Goal: Task Accomplishment & Management: Complete application form

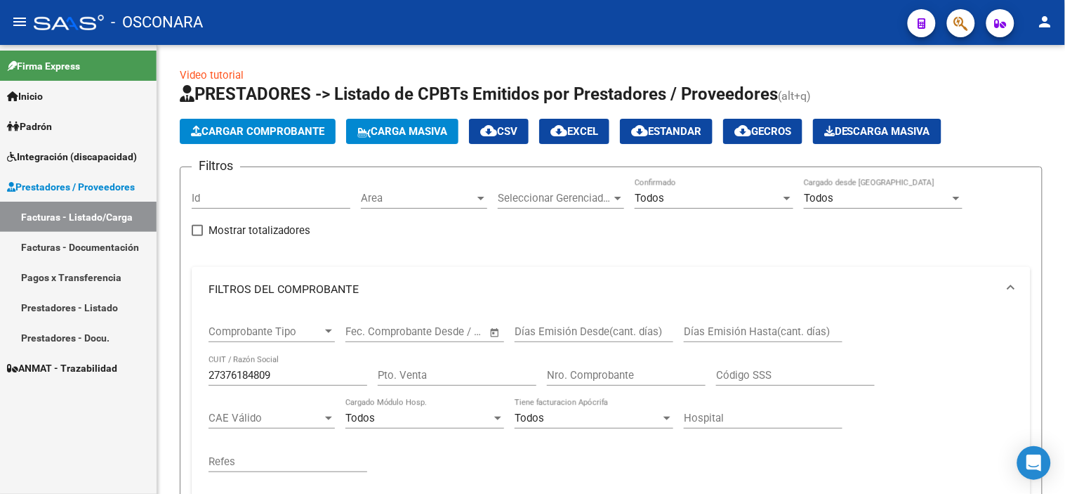
click at [97, 211] on link "Facturas - Listado/Carga" at bounding box center [78, 217] width 157 height 30
click at [101, 155] on span "Integración (discapacidad)" at bounding box center [72, 156] width 130 height 15
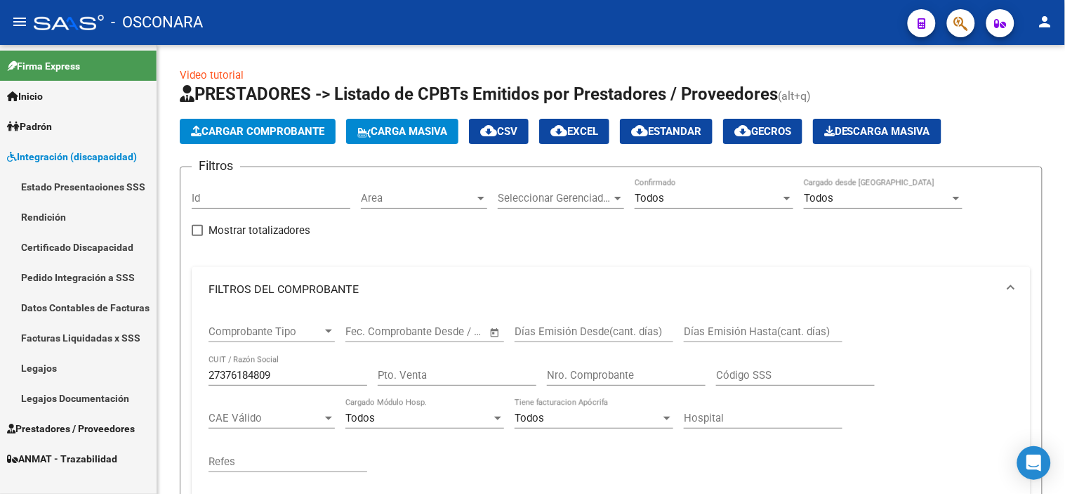
click at [56, 369] on link "Legajos" at bounding box center [78, 367] width 157 height 30
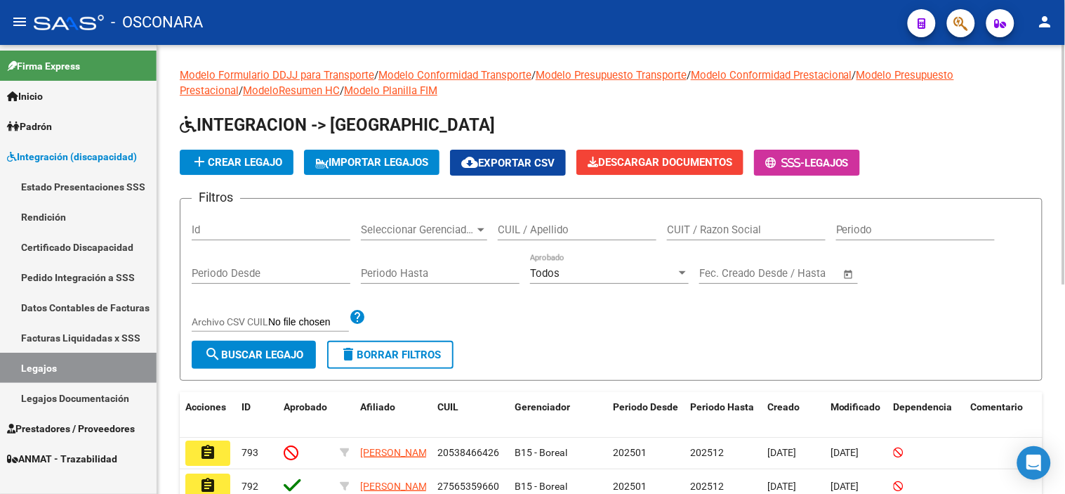
click at [563, 228] on input "CUIL / Apellido" at bounding box center [577, 229] width 159 height 13
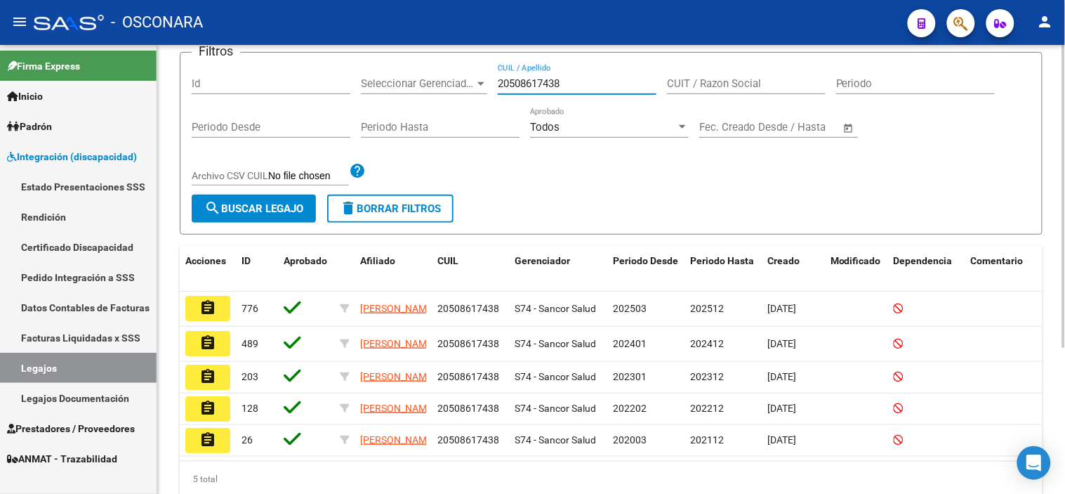
scroll to position [156, 0]
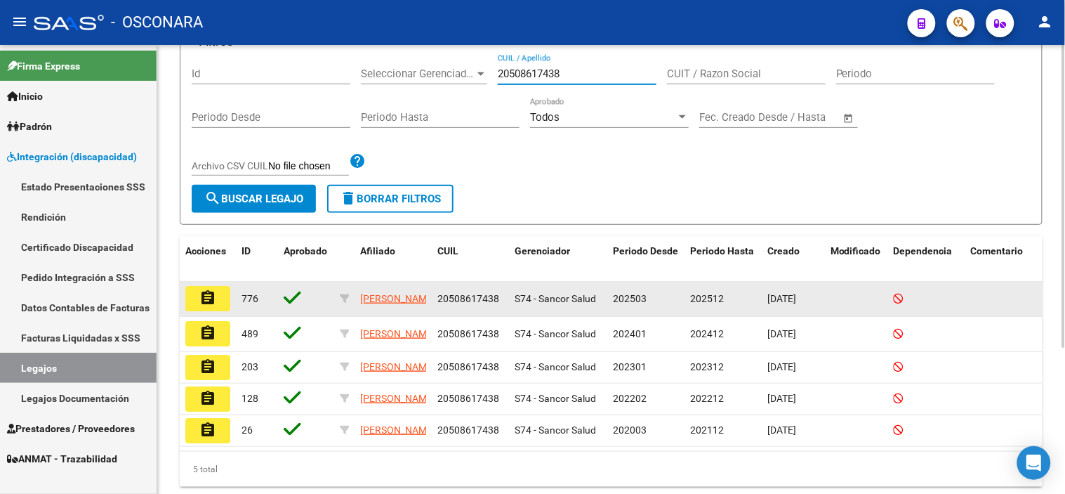
type input "20508617438"
click at [207, 300] on mat-icon "assignment" at bounding box center [207, 297] width 17 height 17
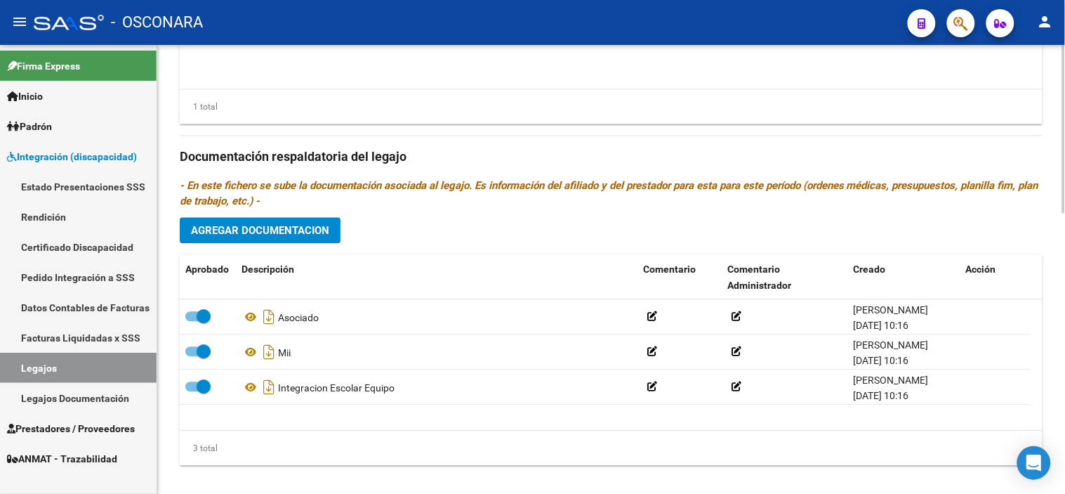
scroll to position [746, 0]
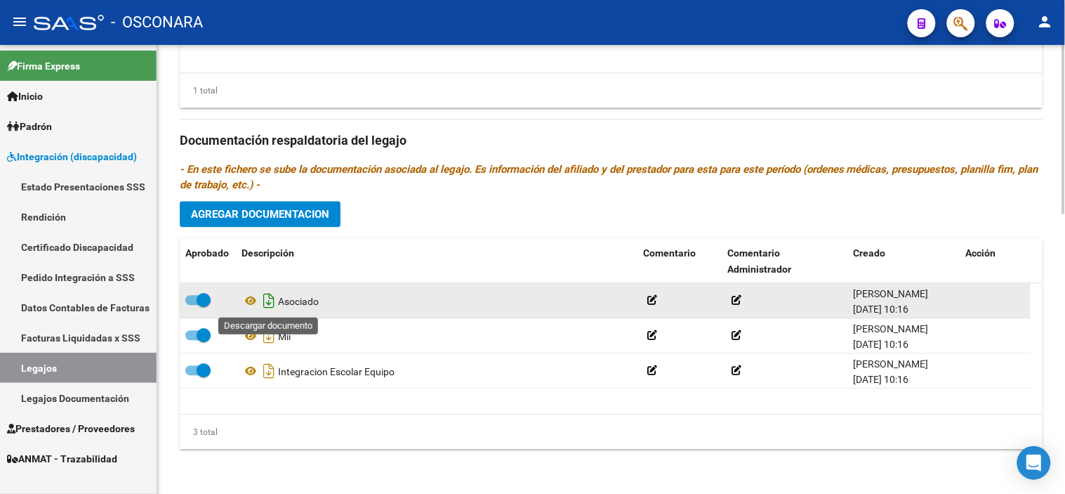
click at [265, 301] on icon "Descargar documento" at bounding box center [269, 300] width 18 height 22
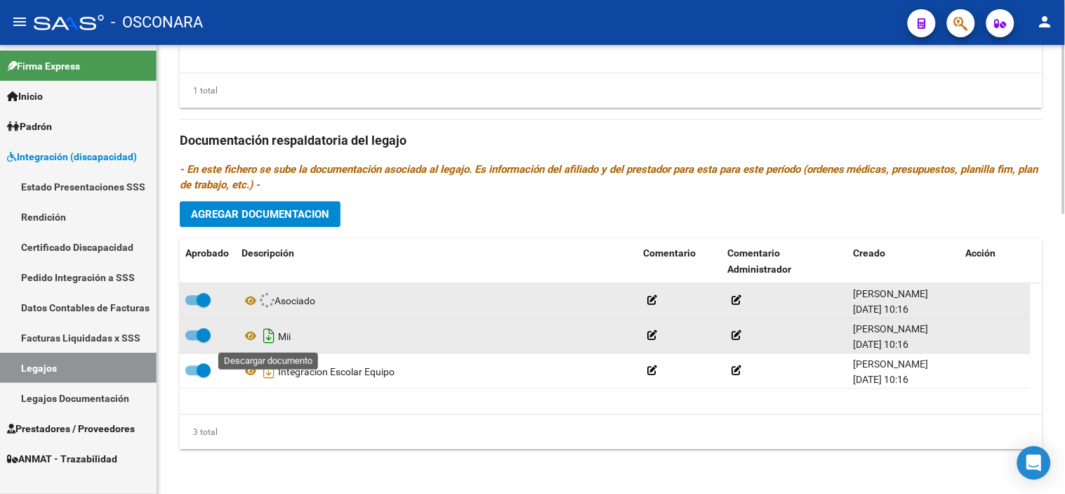
click at [268, 338] on icon "Descargar documento" at bounding box center [269, 335] width 18 height 22
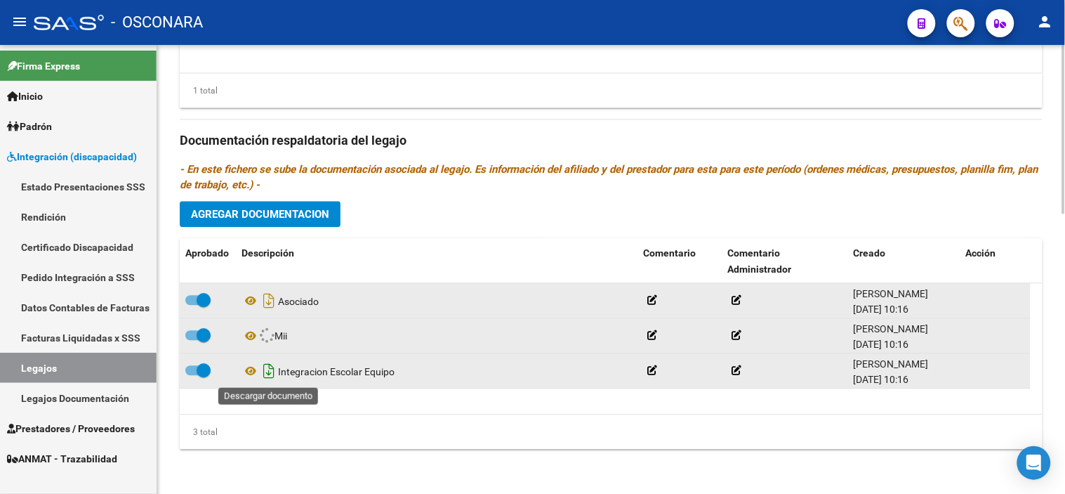
click at [269, 378] on icon "Descargar documento" at bounding box center [269, 371] width 18 height 22
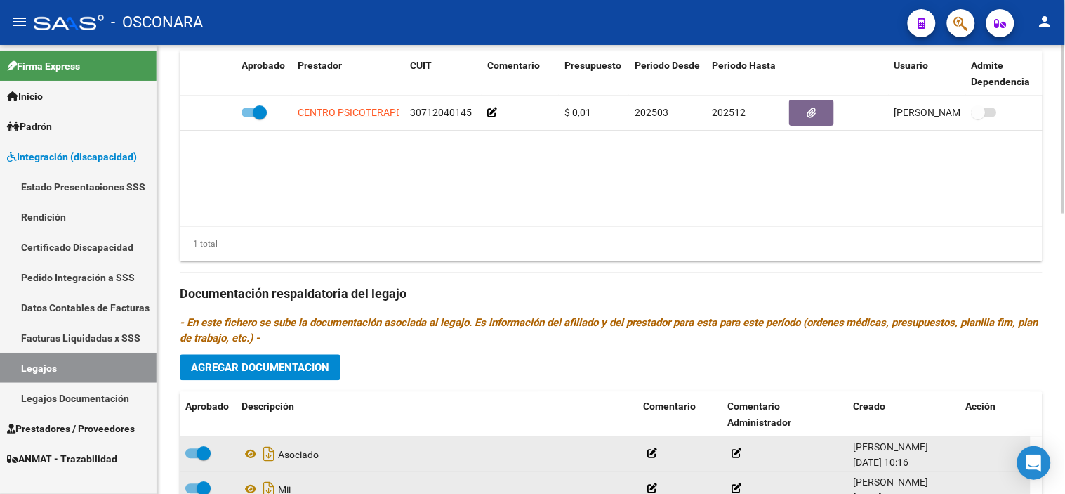
scroll to position [513, 0]
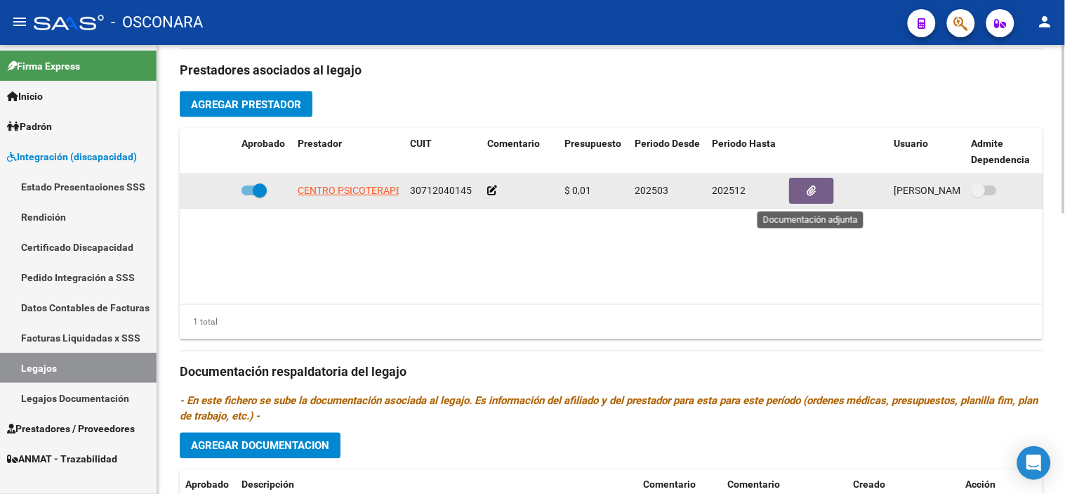
click at [808, 201] on button "button" at bounding box center [811, 191] width 45 height 26
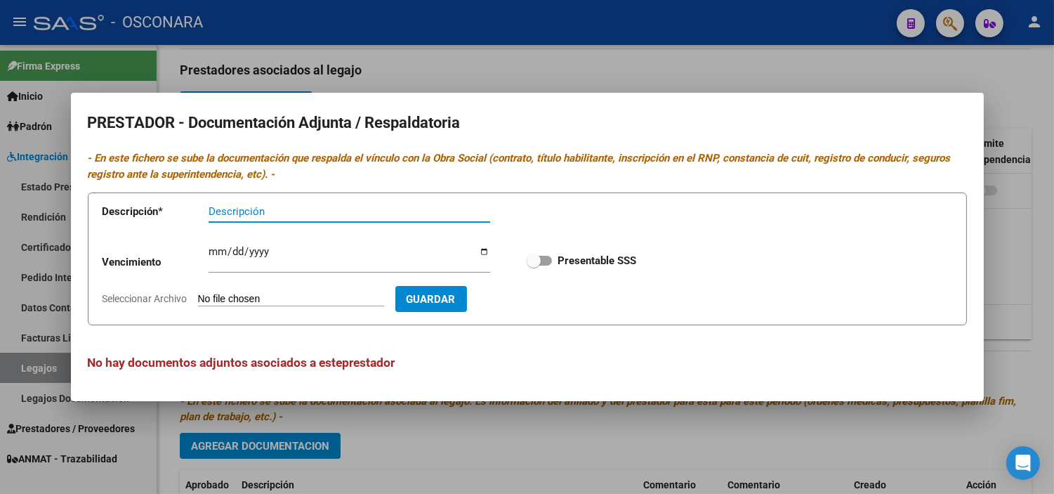
click at [765, 67] on div at bounding box center [527, 247] width 1054 height 494
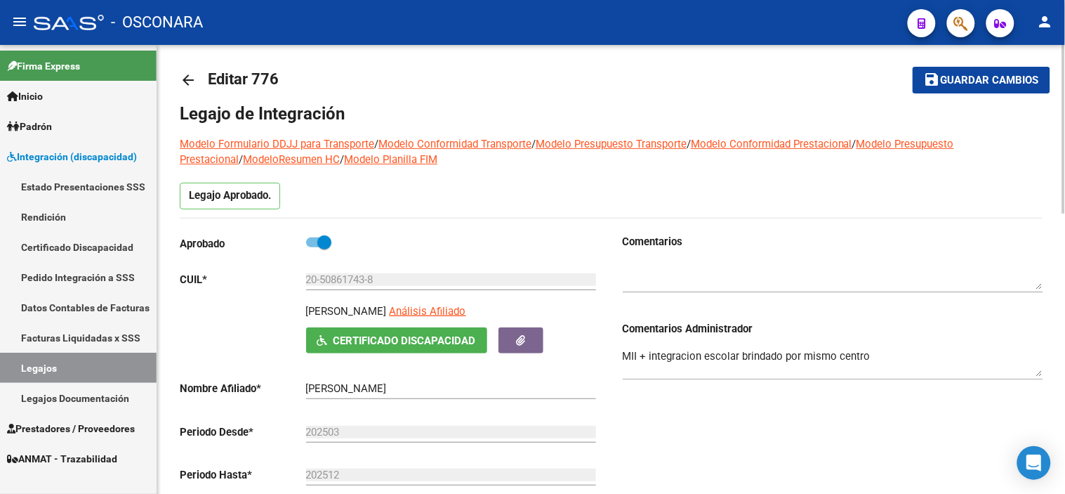
scroll to position [0, 0]
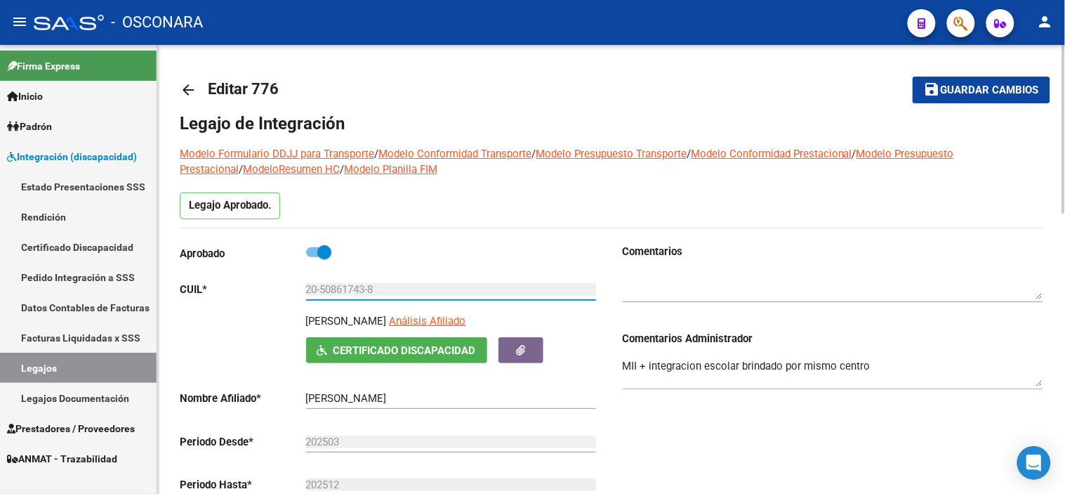
click at [390, 290] on input "20-50861743-8" at bounding box center [451, 289] width 290 height 13
drag, startPoint x: 388, startPoint y: 292, endPoint x: 300, endPoint y: 289, distance: 87.8
click at [300, 289] on app-form-text-field "CUIL * 20-50861743-8 Ingresar CUIL" at bounding box center [388, 289] width 416 height 13
click at [185, 81] on mat-icon "arrow_back" at bounding box center [188, 89] width 17 height 17
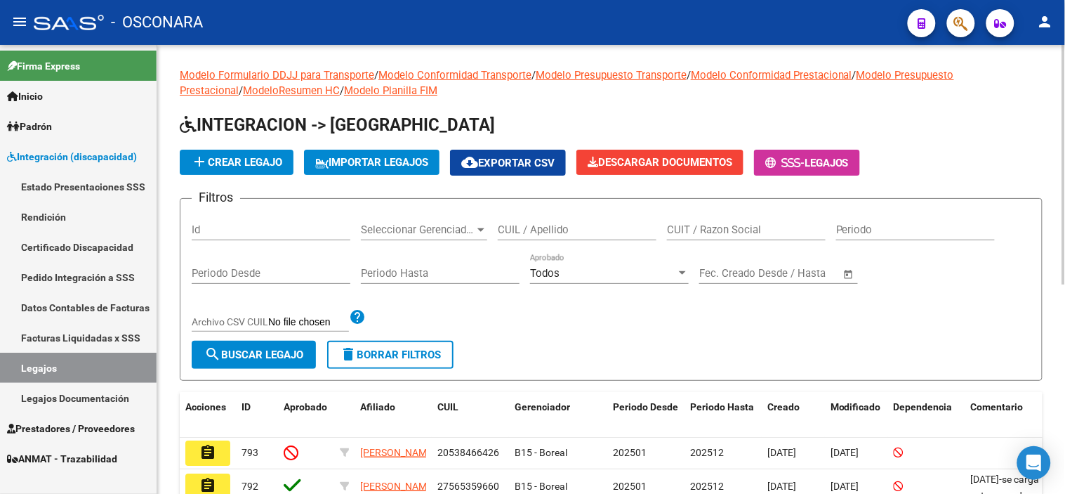
click at [545, 233] on input "CUIL / Apellido" at bounding box center [577, 229] width 159 height 13
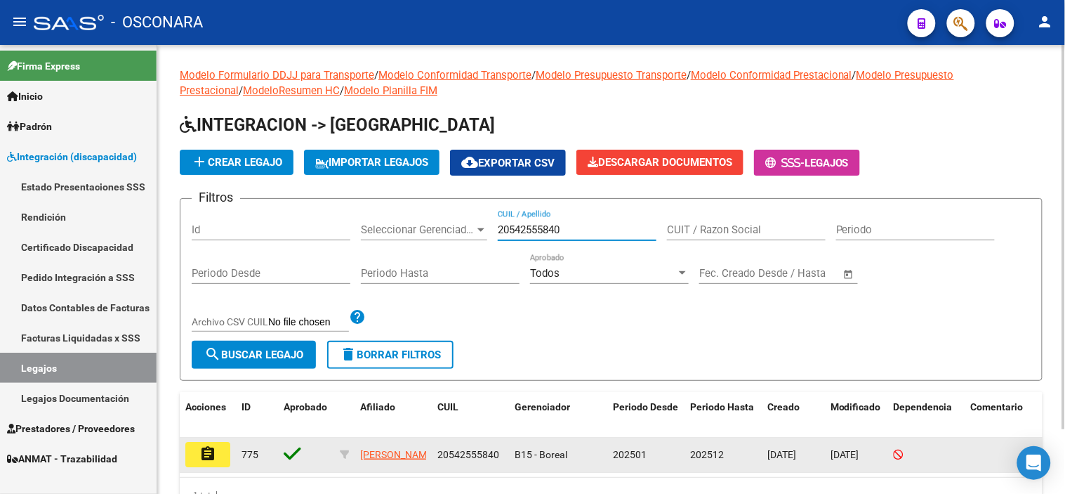
type input "20542555840"
click at [220, 452] on button "assignment" at bounding box center [207, 454] width 45 height 25
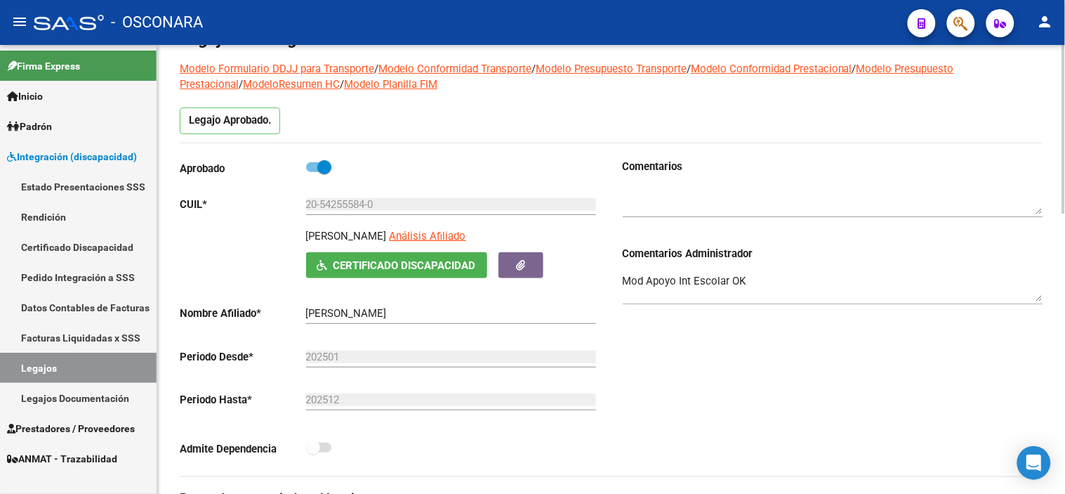
scroll to position [78, 0]
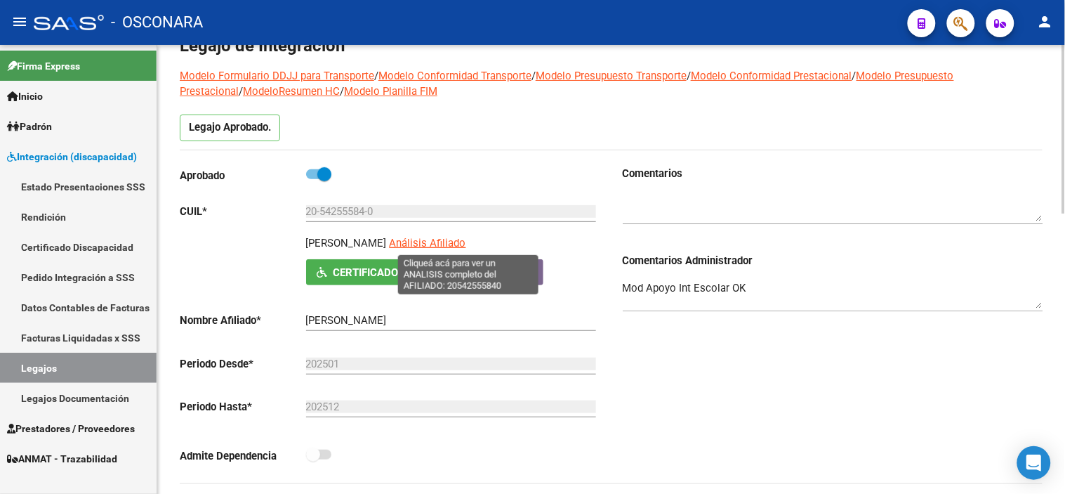
click at [449, 239] on span "Análisis Afiliado" at bounding box center [428, 243] width 77 height 13
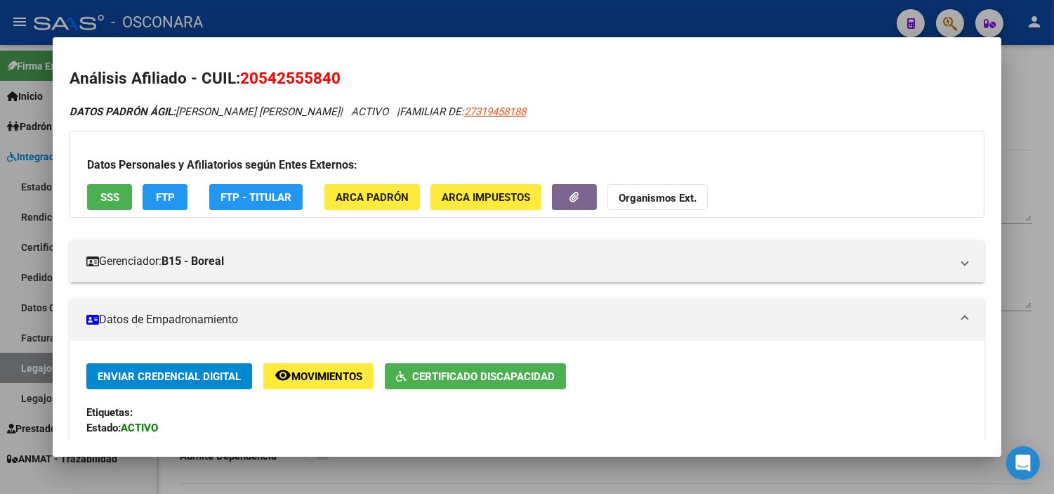
click at [1030, 225] on div at bounding box center [527, 247] width 1054 height 494
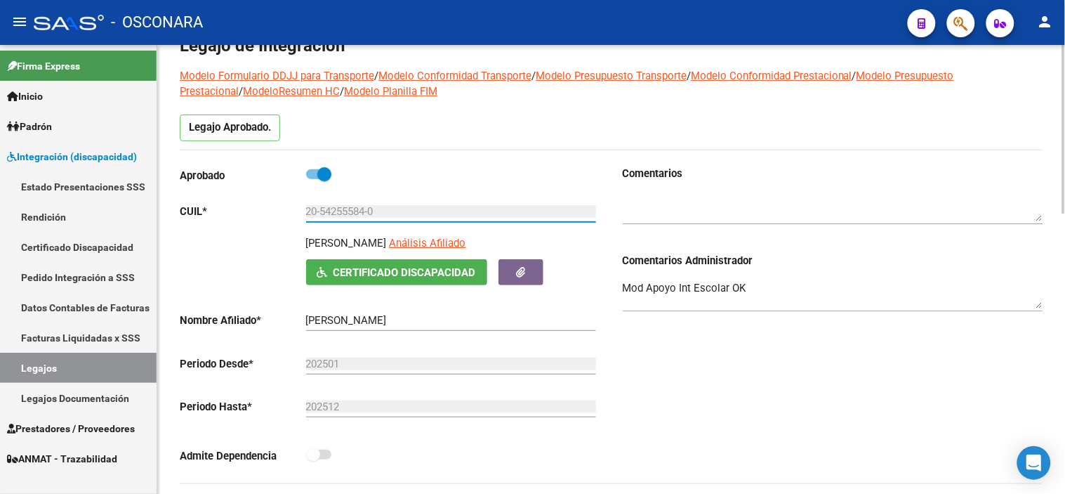
drag, startPoint x: 412, startPoint y: 215, endPoint x: 199, endPoint y: 213, distance: 212.8
click at [199, 213] on app-form-text-field "CUIL * 20-54255584-0 Ingresar CUIL" at bounding box center [388, 211] width 416 height 13
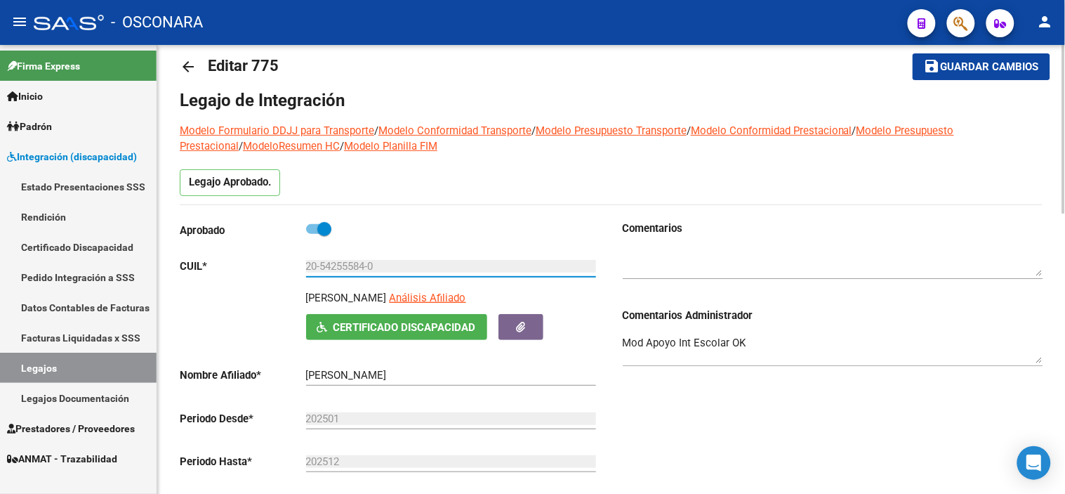
scroll to position [0, 0]
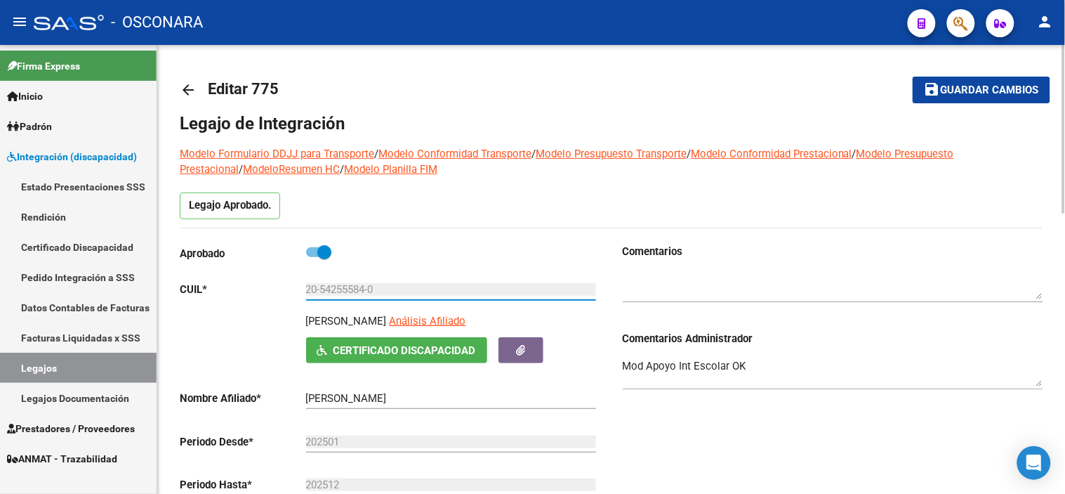
click at [187, 86] on mat-icon "arrow_back" at bounding box center [188, 89] width 17 height 17
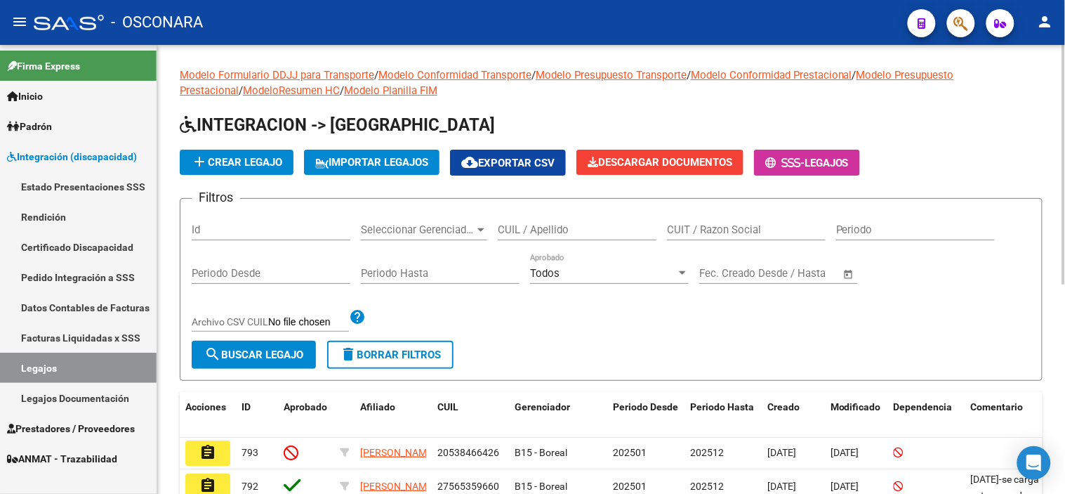
click at [628, 226] on input "CUIL / Apellido" at bounding box center [577, 229] width 159 height 13
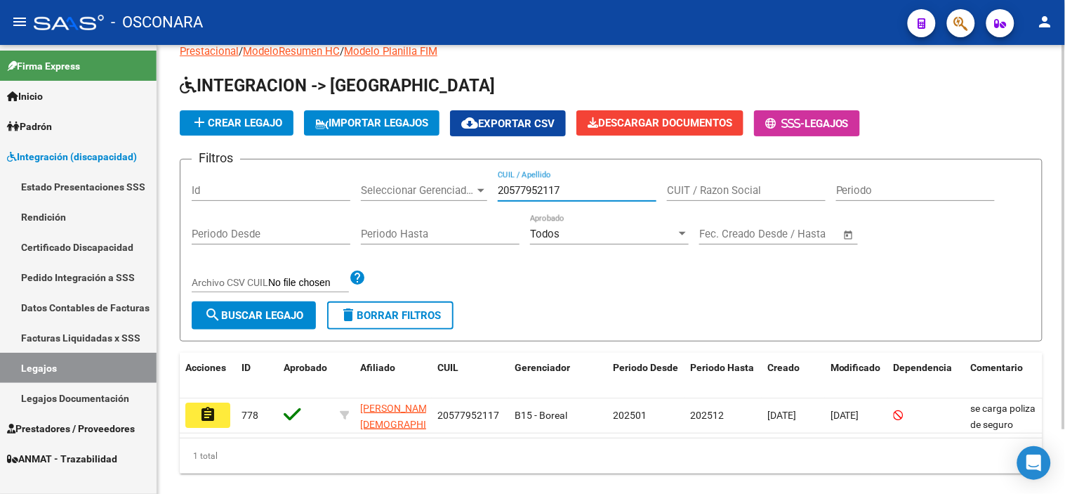
scroll to position [75, 0]
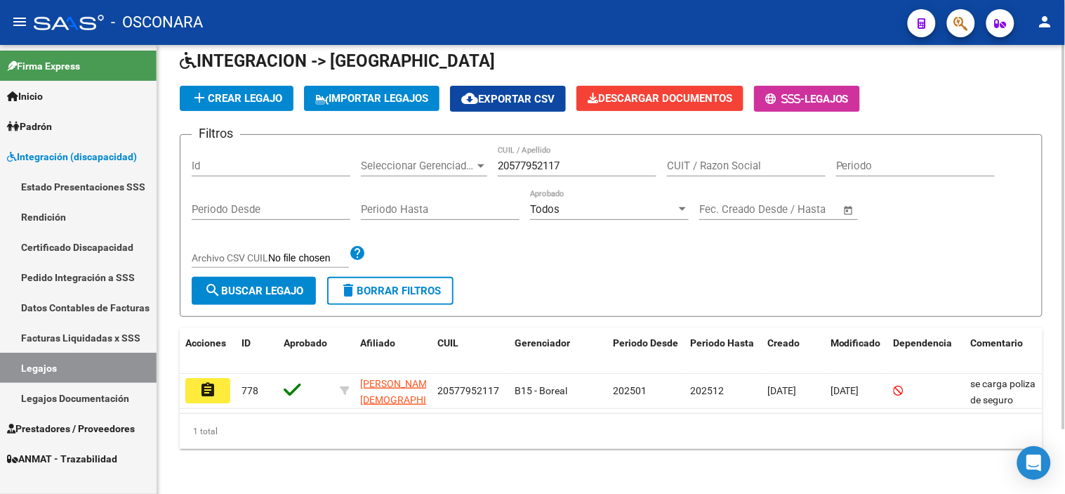
click at [483, 480] on div "Modelo Formulario DDJJ para Transporte / Modelo Conformidad Transporte / Modelo…" at bounding box center [611, 237] width 908 height 513
click at [539, 159] on input "20577952117" at bounding box center [577, 165] width 159 height 13
click at [983, 255] on div "Filtros Id Seleccionar Gerenciador Seleccionar Gerenciador 20577952117 CUIL / A…" at bounding box center [611, 211] width 839 height 131
click at [557, 159] on input "20577952117" at bounding box center [577, 165] width 159 height 13
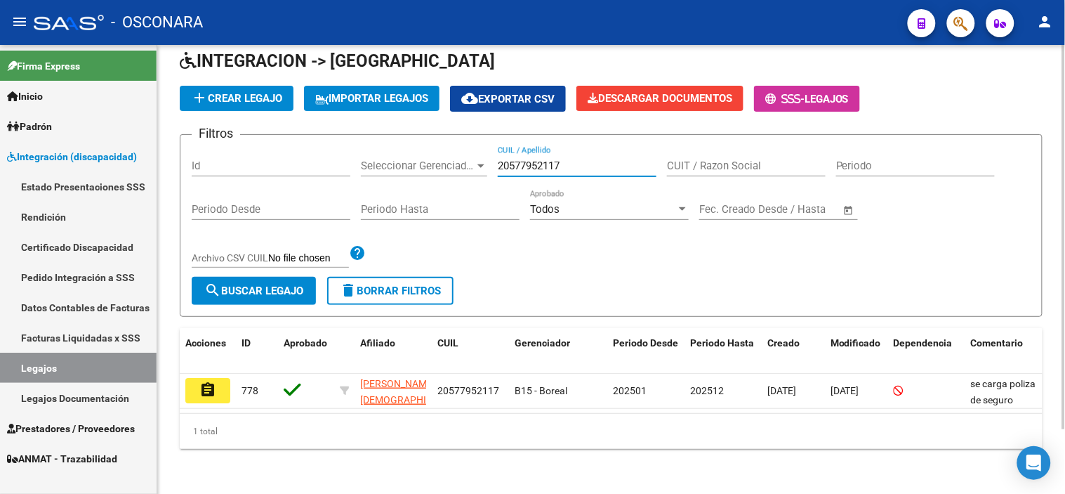
click at [557, 159] on input "20577952117" at bounding box center [577, 165] width 159 height 13
click at [954, 284] on form "Filtros Id Seleccionar Gerenciador Seleccionar Gerenciador 2355 CUIL / Apellido…" at bounding box center [611, 225] width 863 height 183
click at [586, 159] on input "2355" at bounding box center [577, 165] width 159 height 13
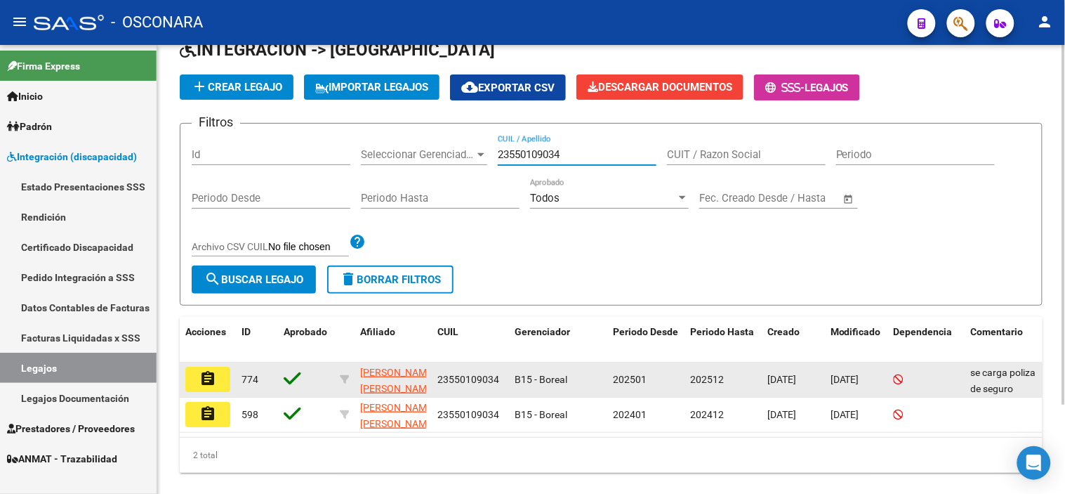
type input "23550109034"
click at [193, 384] on button "assignment" at bounding box center [207, 379] width 45 height 25
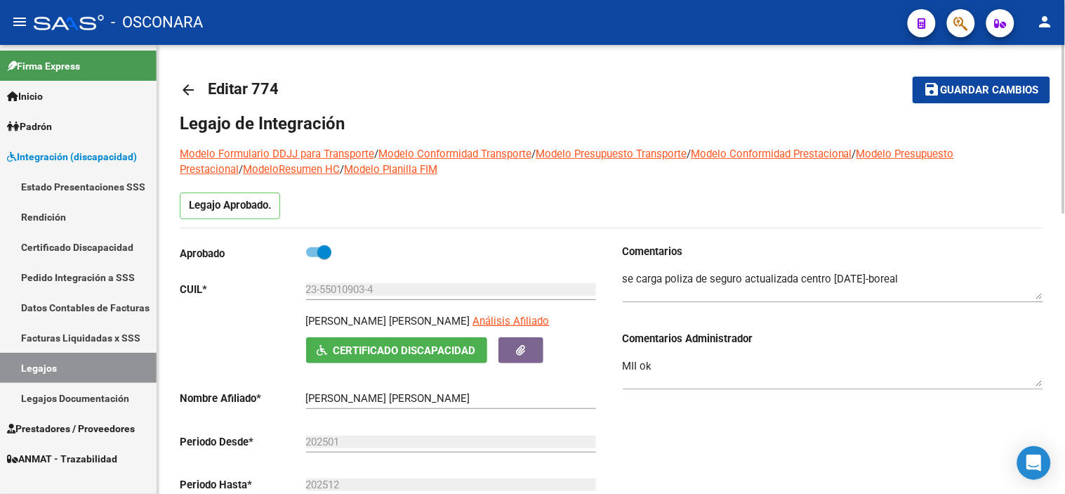
click at [190, 93] on mat-icon "arrow_back" at bounding box center [188, 89] width 17 height 17
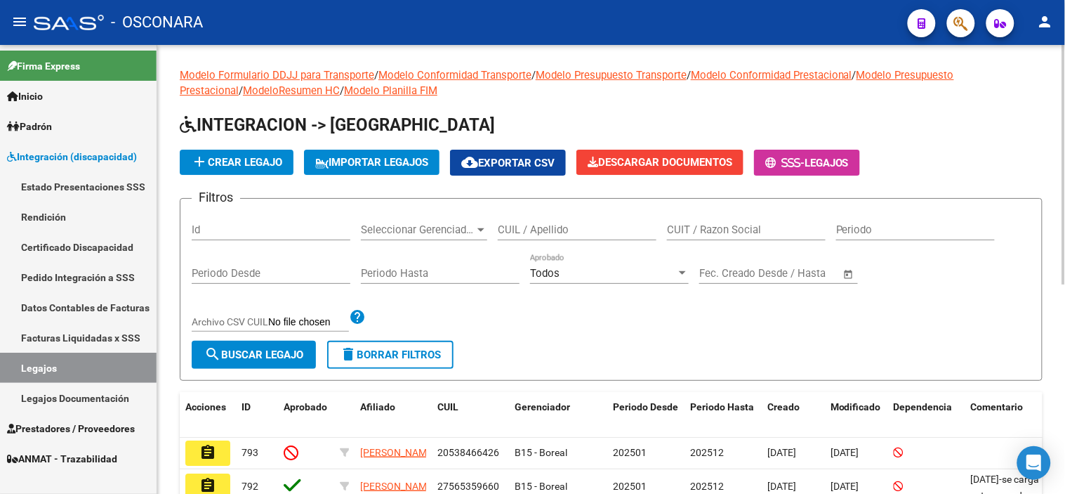
click at [557, 230] on input "CUIL / Apellido" at bounding box center [577, 229] width 159 height 13
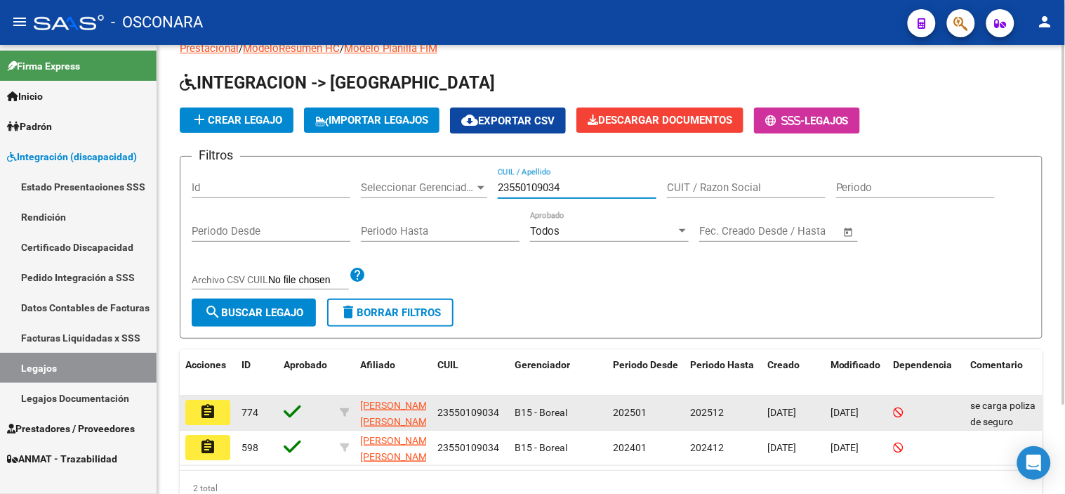
scroll to position [78, 0]
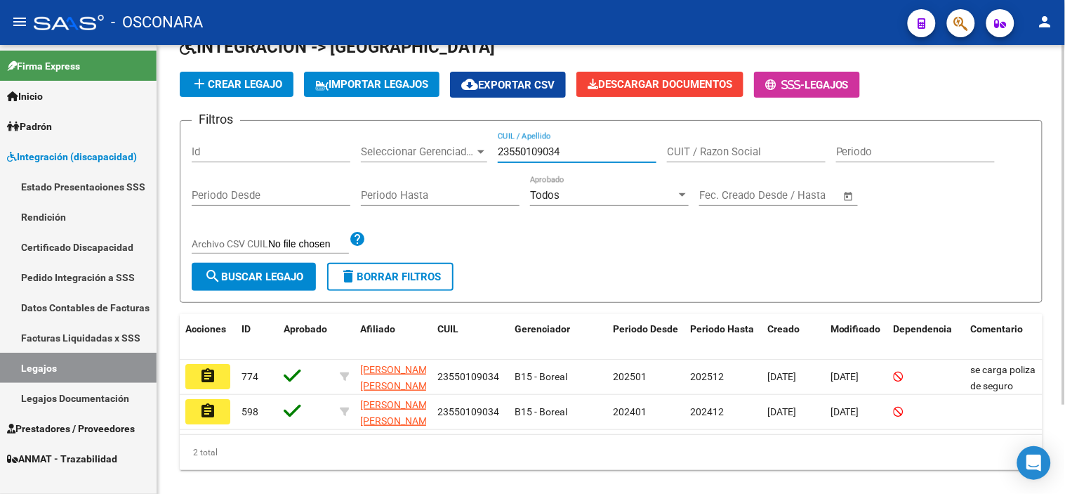
click at [530, 152] on input "23550109034" at bounding box center [577, 151] width 159 height 13
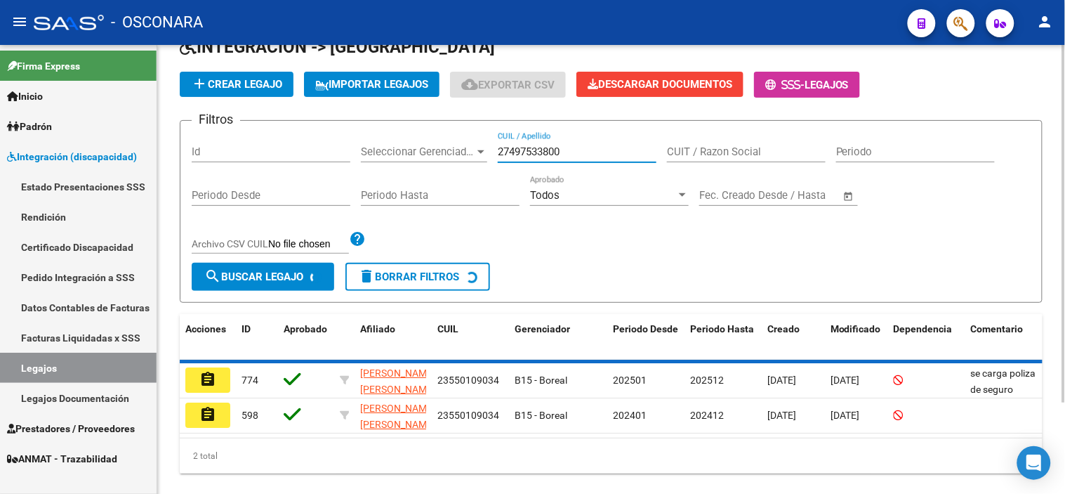
scroll to position [75, 0]
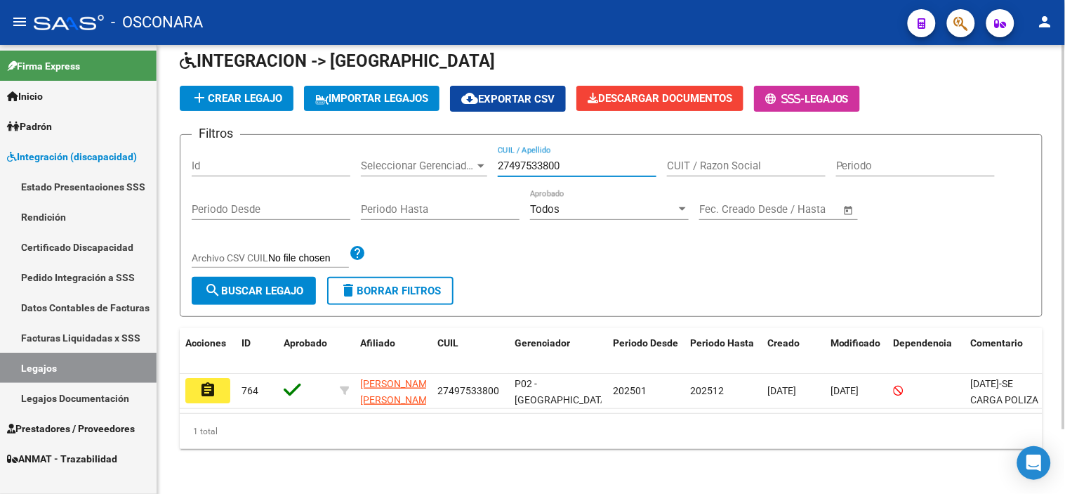
click at [536, 159] on input "27497533800" at bounding box center [577, 165] width 159 height 13
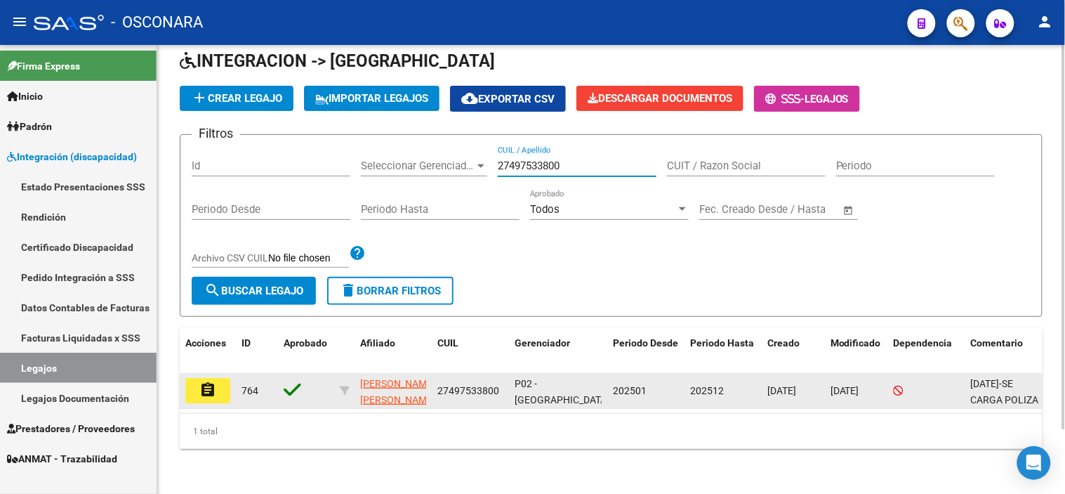
type input "27497533800"
click at [212, 381] on mat-icon "assignment" at bounding box center [207, 389] width 17 height 17
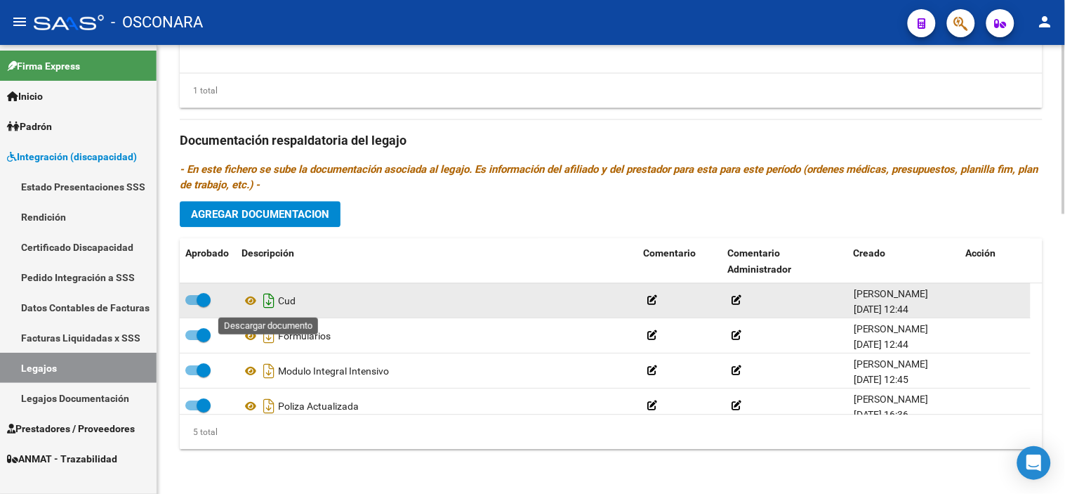
click at [268, 304] on icon "Descargar documento" at bounding box center [269, 300] width 18 height 22
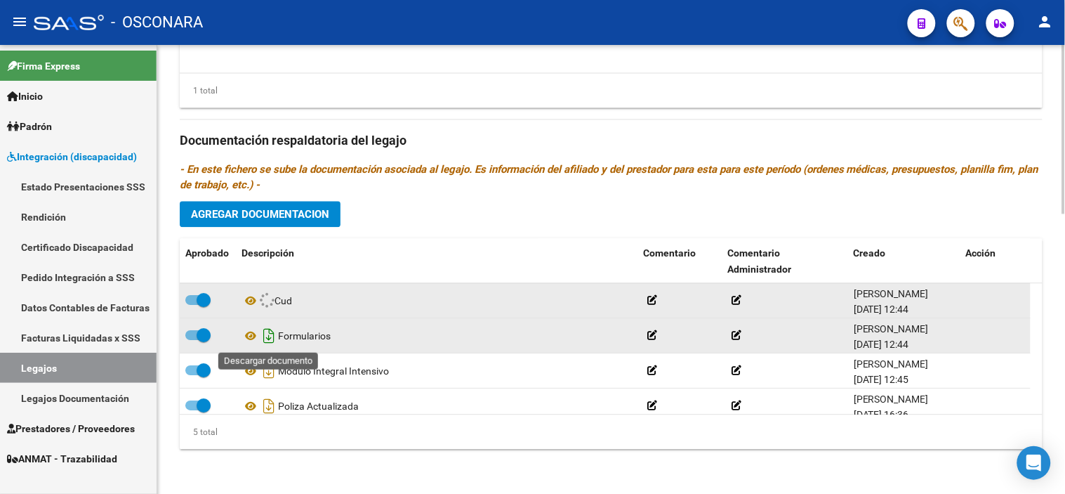
click at [269, 337] on icon "Descargar documento" at bounding box center [269, 335] width 18 height 22
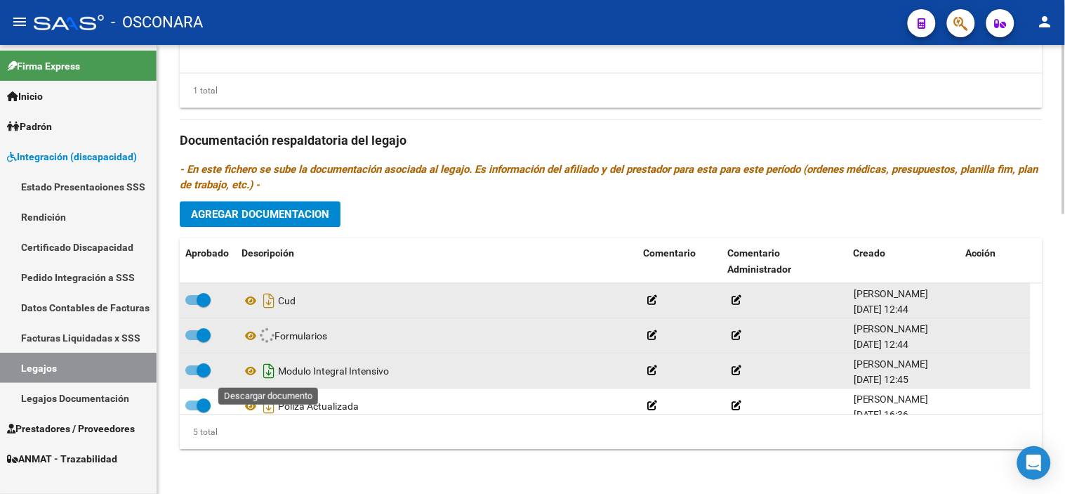
click at [272, 366] on icon "Descargar documento" at bounding box center [269, 371] width 18 height 22
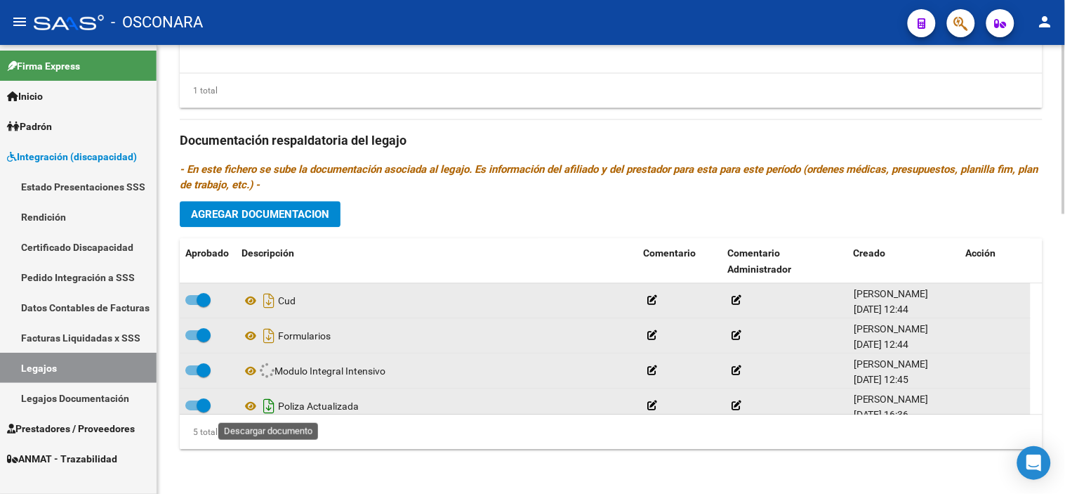
click at [263, 397] on icon "Descargar documento" at bounding box center [269, 406] width 18 height 22
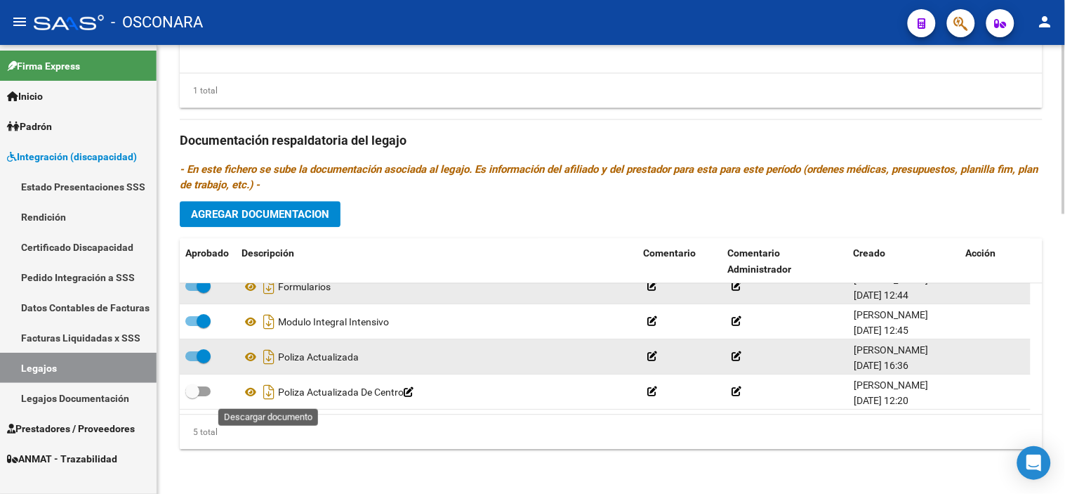
drag, startPoint x: 268, startPoint y: 388, endPoint x: 532, endPoint y: 206, distance: 320.2
click at [268, 388] on icon "Descargar documento" at bounding box center [269, 392] width 18 height 22
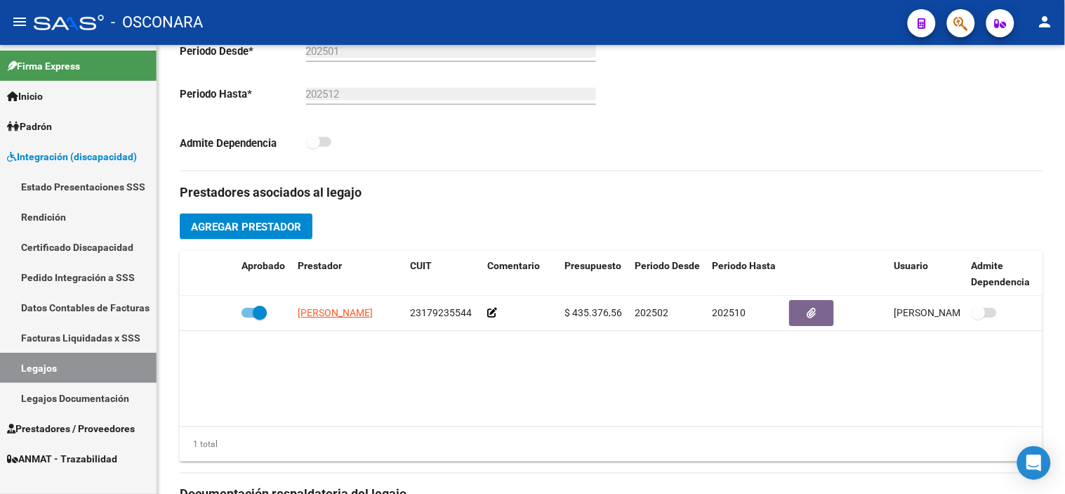
scroll to position [356, 0]
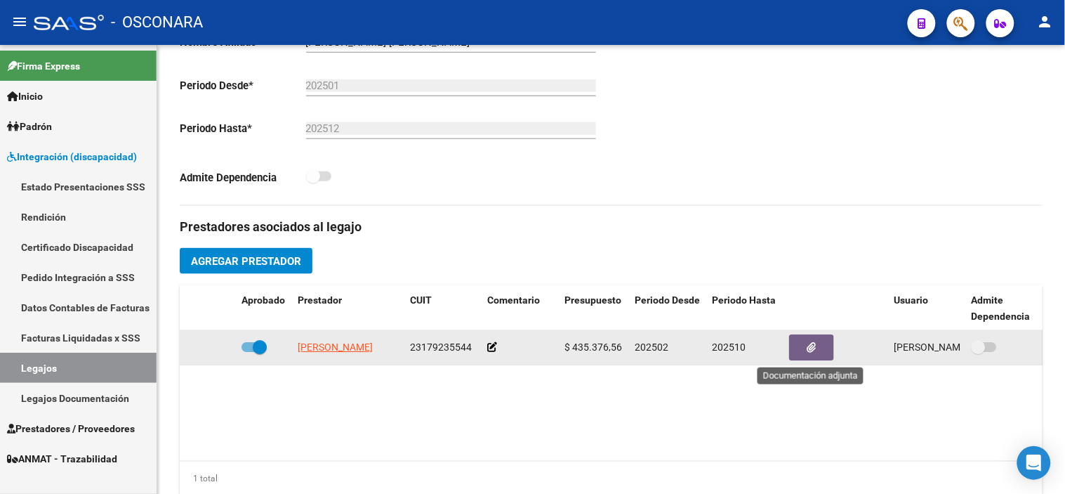
click at [824, 337] on button "button" at bounding box center [811, 347] width 45 height 26
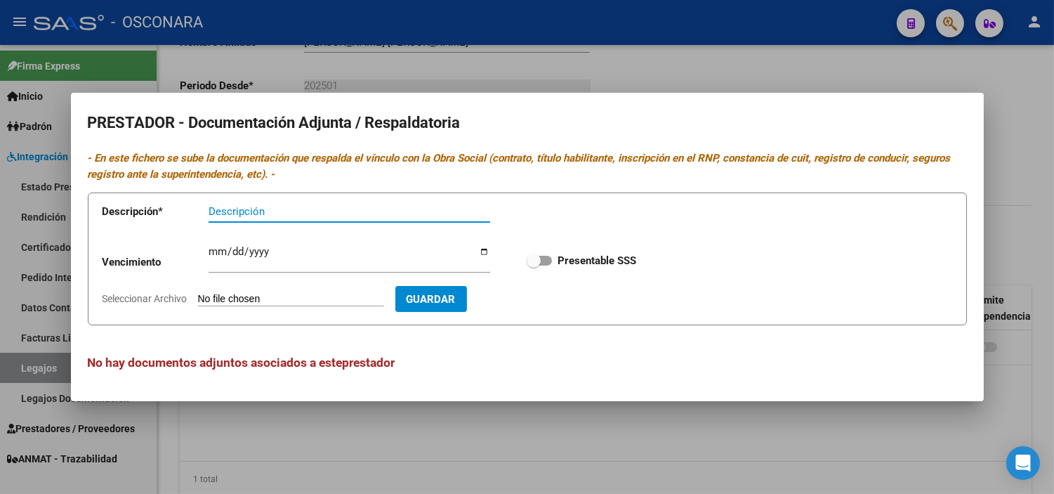
click at [857, 68] on div at bounding box center [527, 247] width 1054 height 494
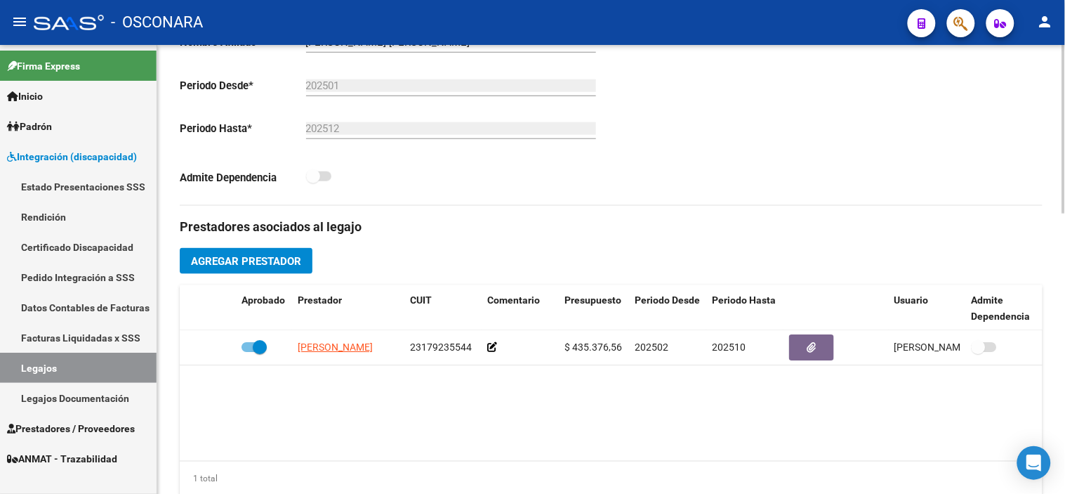
scroll to position [0, 0]
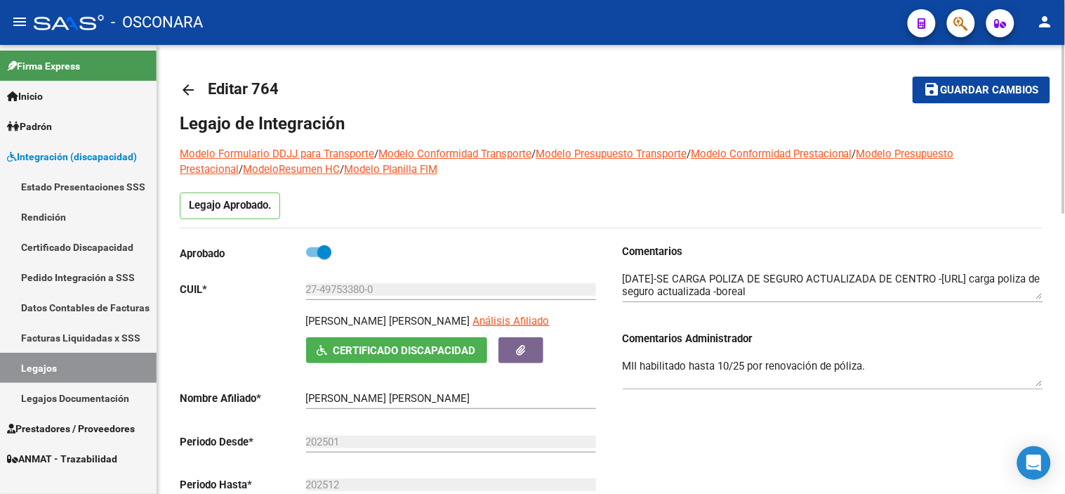
click at [185, 86] on mat-icon "arrow_back" at bounding box center [188, 89] width 17 height 17
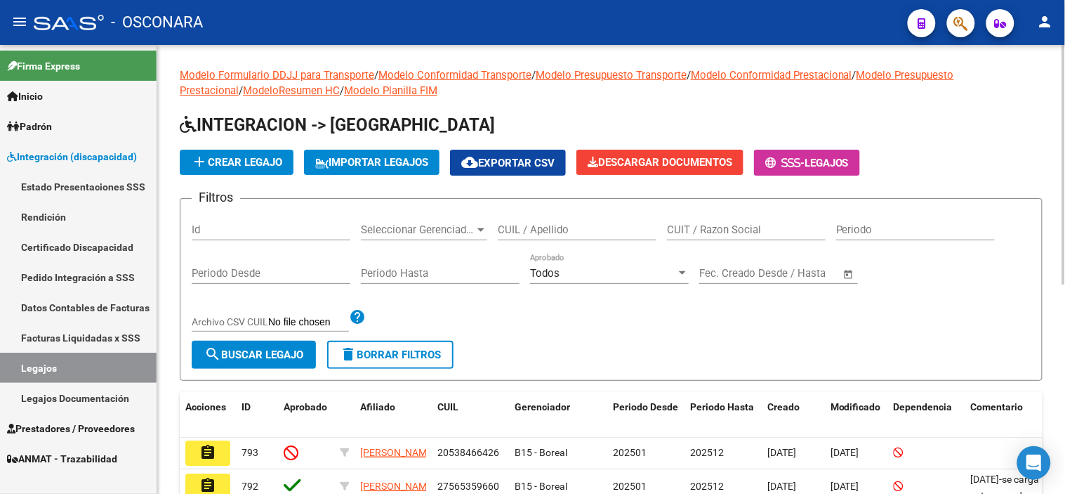
click at [559, 233] on input "CUIL / Apellido" at bounding box center [577, 229] width 159 height 13
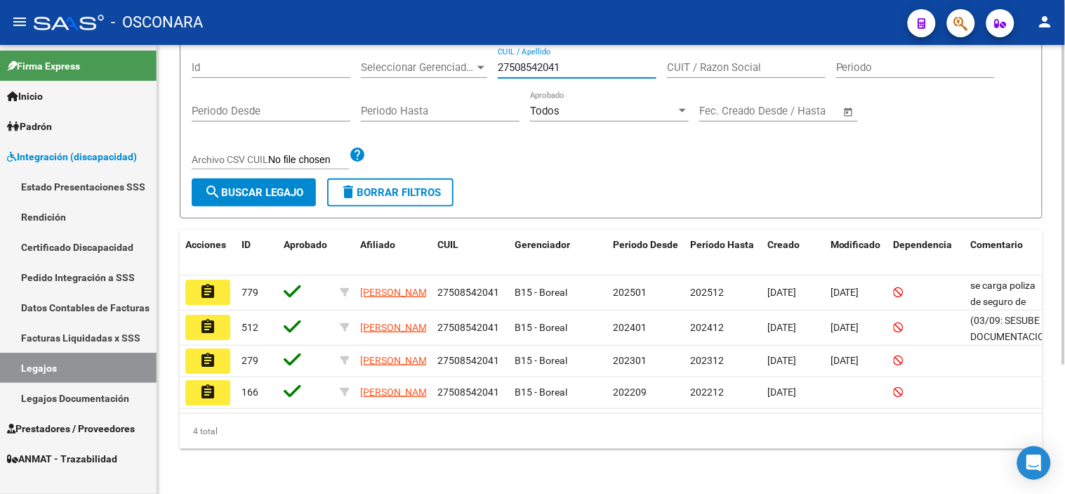
scroll to position [180, 0]
type input "27508542041"
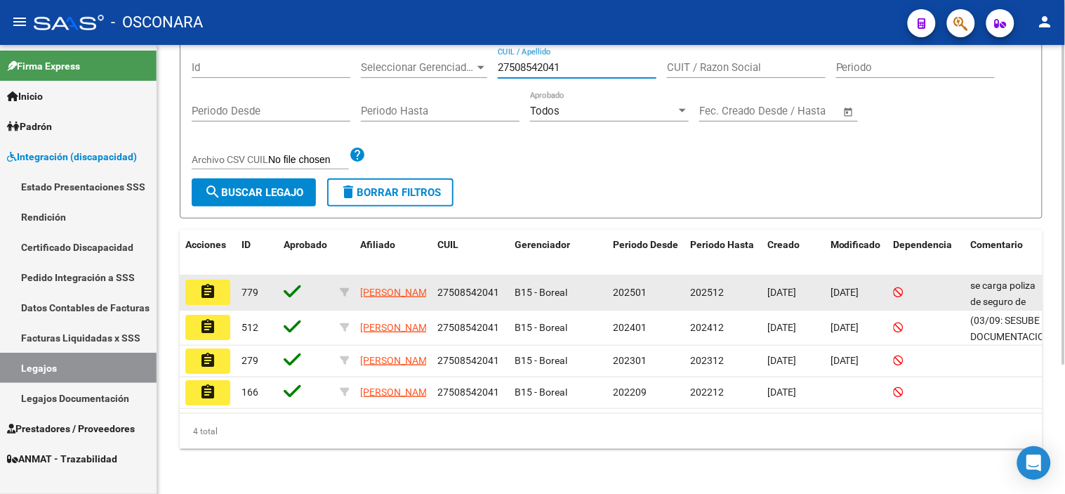
click at [460, 286] on span "27508542041" at bounding box center [468, 291] width 62 height 11
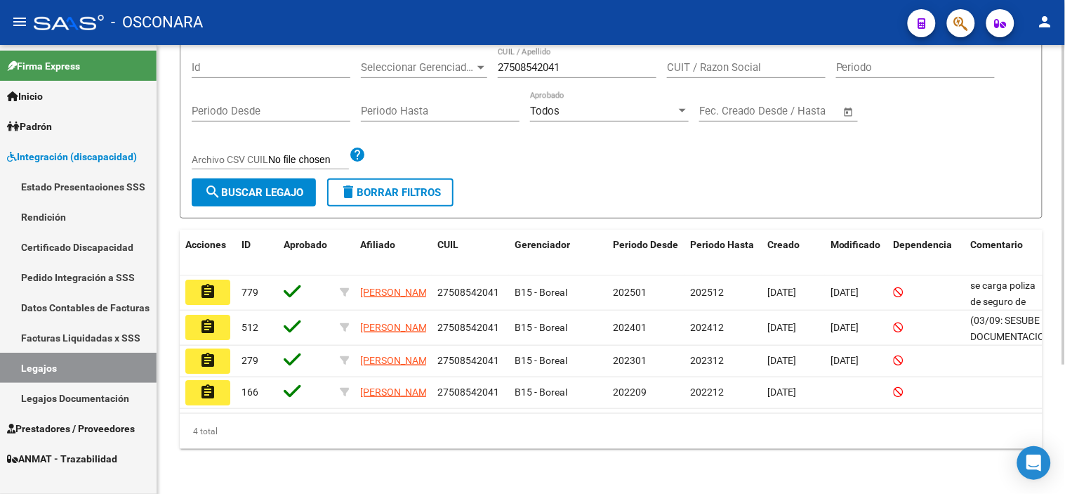
copy span "27508542041"
